Goal: Find specific fact

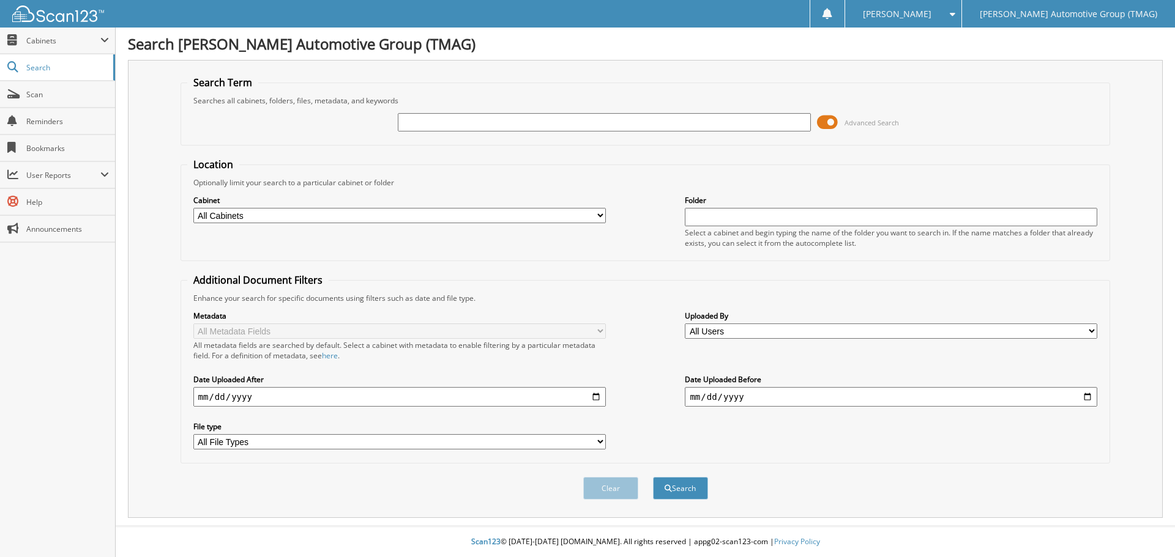
click at [436, 121] on input "text" at bounding box center [604, 122] width 412 height 18
type input "5044677"
click at [680, 488] on button "Search" at bounding box center [680, 488] width 55 height 23
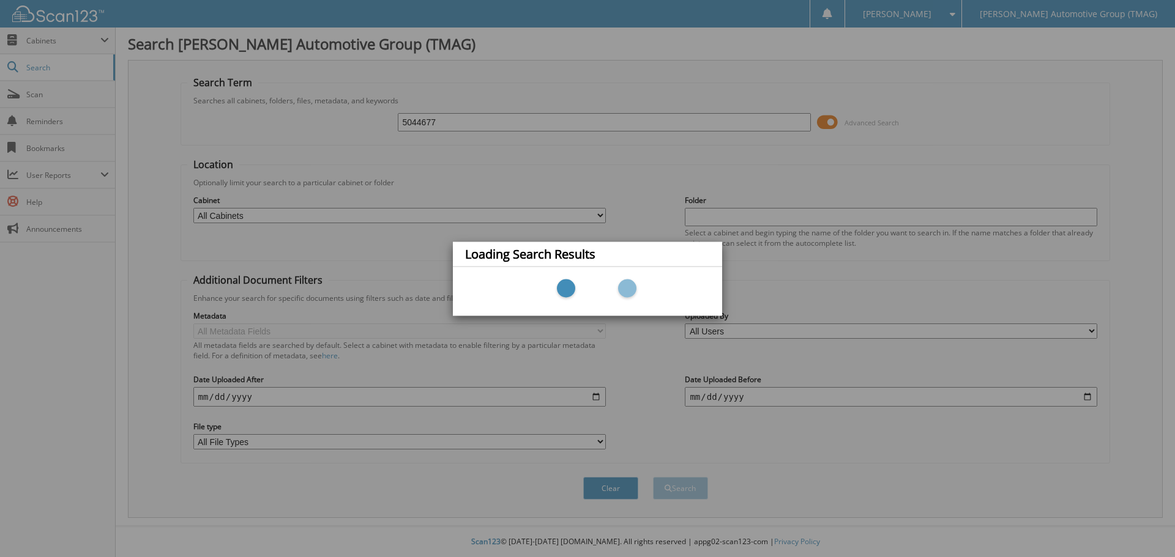
click at [953, 174] on div "Loading Search Results" at bounding box center [587, 278] width 1175 height 557
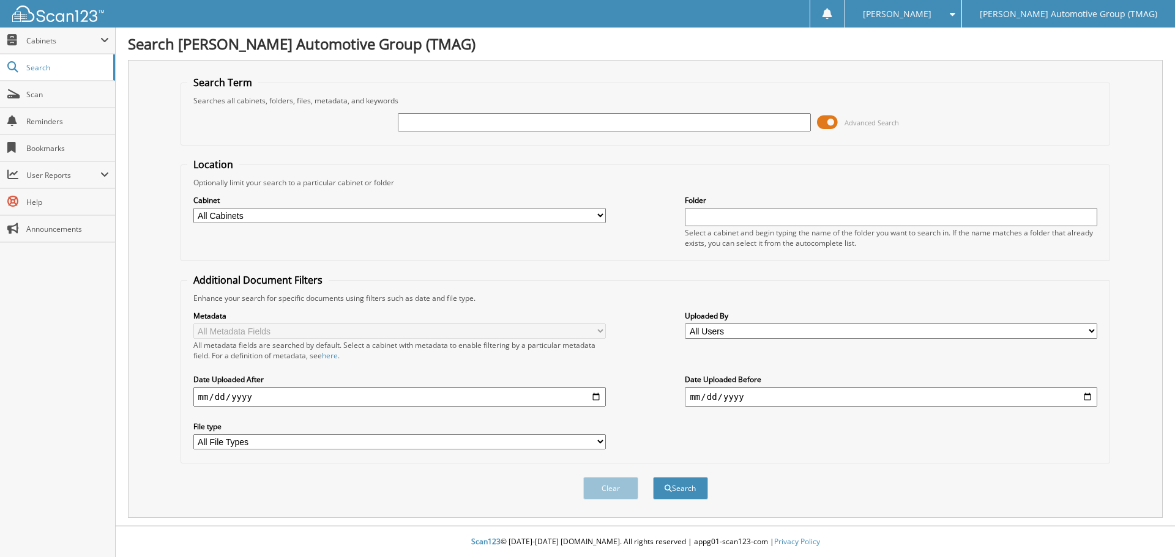
click at [426, 122] on input "text" at bounding box center [604, 122] width 412 height 18
type input "5044677"
drag, startPoint x: 829, startPoint y: 120, endPoint x: 813, endPoint y: 119, distance: 16.5
click at [813, 119] on div "5044677 Advanced Search" at bounding box center [645, 122] width 917 height 33
click at [832, 118] on span at bounding box center [827, 122] width 21 height 18
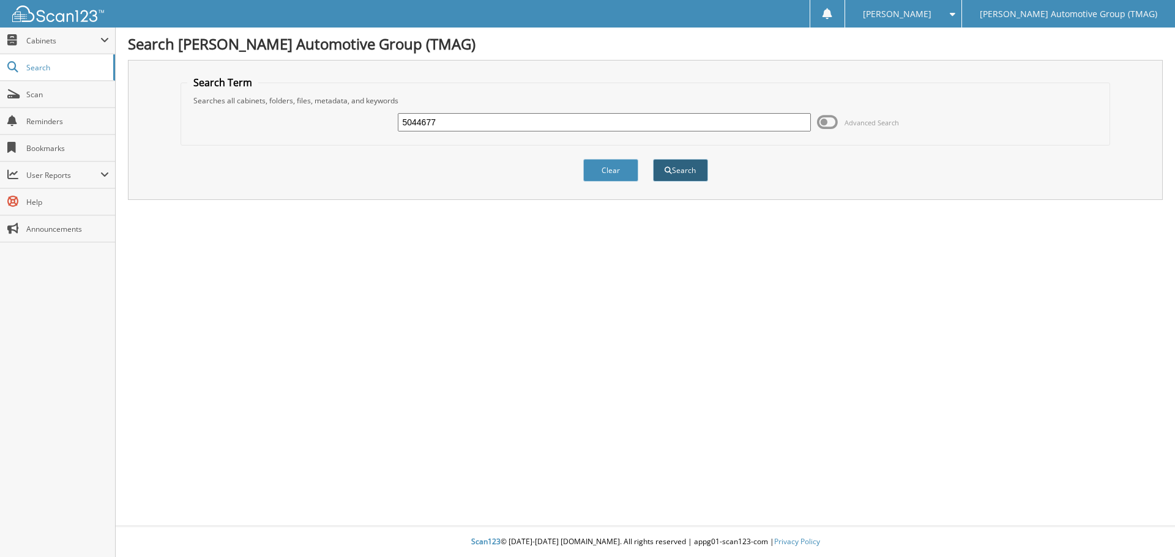
click at [681, 170] on button "Search" at bounding box center [680, 170] width 55 height 23
